Goal: Information Seeking & Learning: Learn about a topic

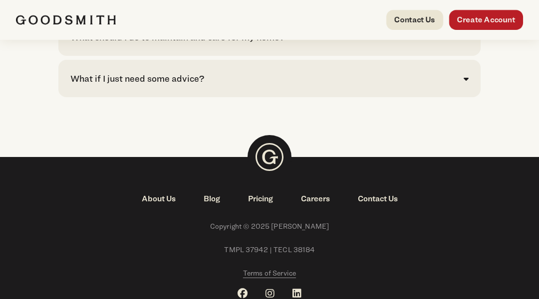
scroll to position [2411, 0]
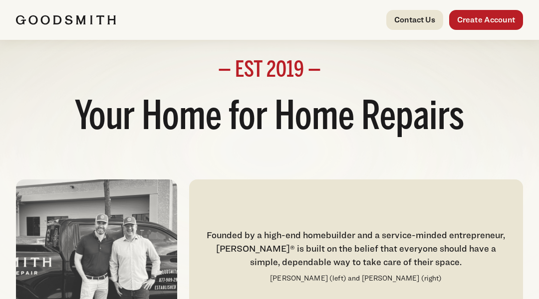
scroll to position [1303, 0]
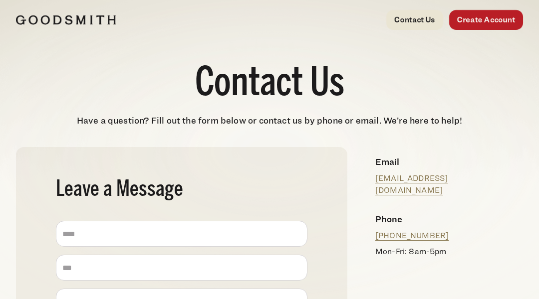
scroll to position [501, 0]
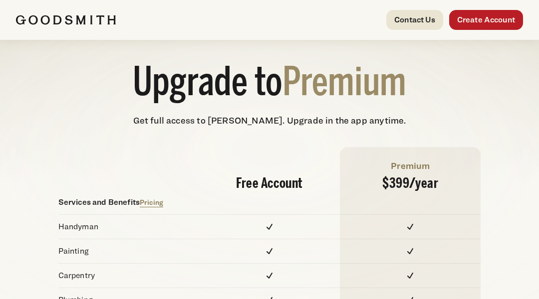
scroll to position [1290, 0]
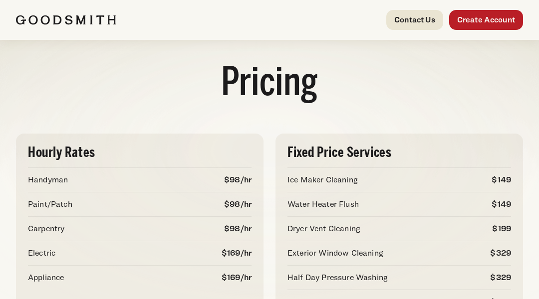
scroll to position [317, 0]
